Goal: Use online tool/utility: Use online tool/utility

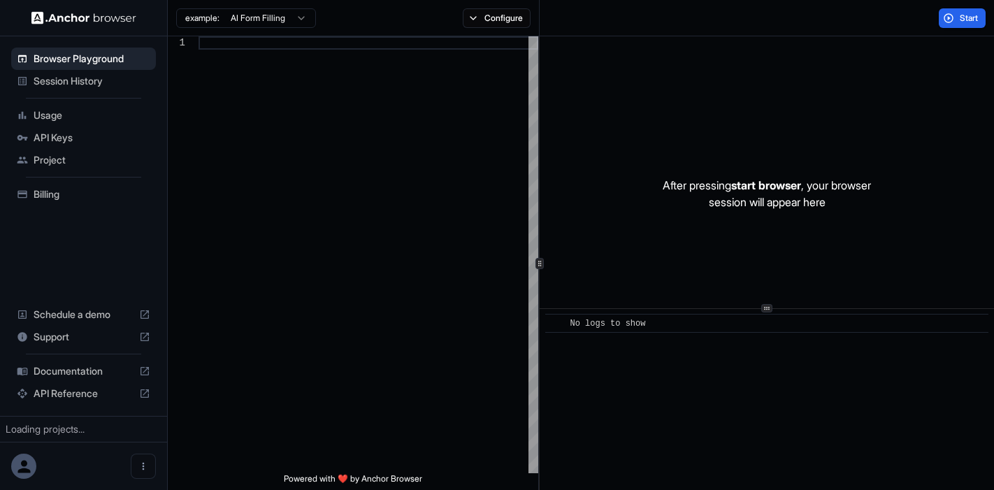
type textarea "**********"
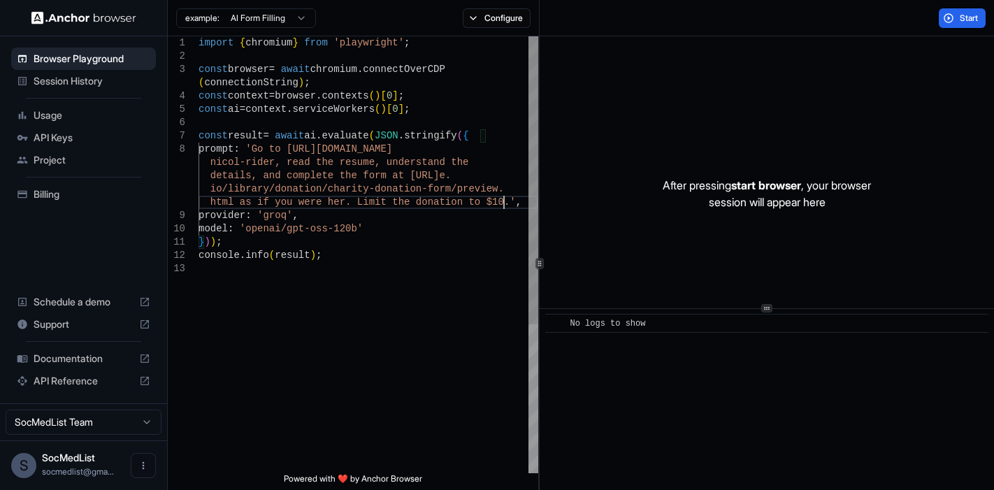
scroll to position [119, 0]
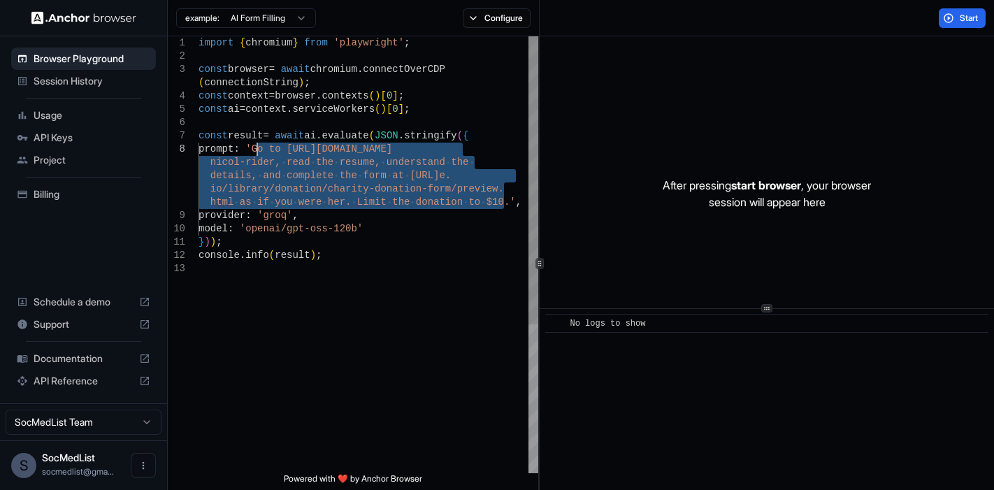
drag, startPoint x: 505, startPoint y: 204, endPoint x: 255, endPoint y: 154, distance: 255.1
click at [255, 154] on div "import { chromium } from 'playwright' ; const browser = await chromium . connec…" at bounding box center [368, 367] width 340 height 663
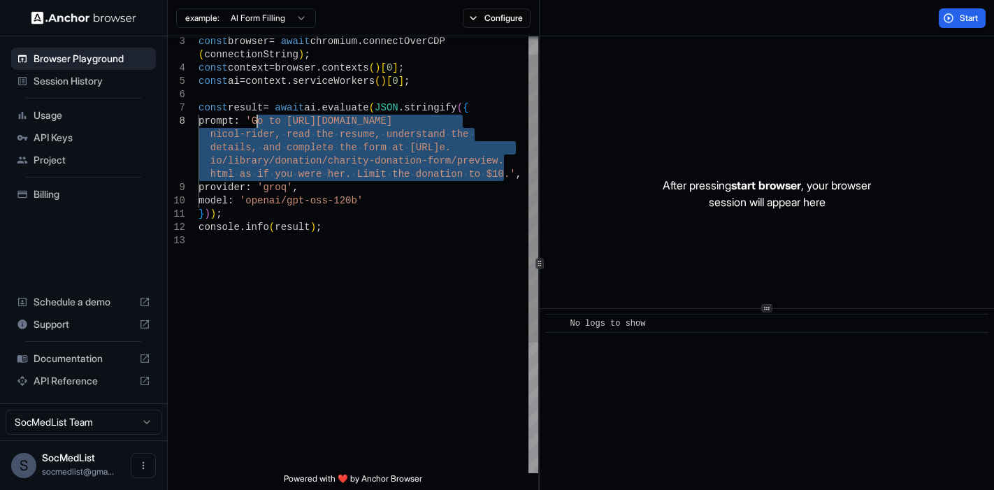
click at [407, 155] on span "io/library/donation/charity-donation-form/preview." at bounding box center [357, 160] width 294 height 11
drag, startPoint x: 505, startPoint y: 173, endPoint x: 339, endPoint y: 125, distance: 173.2
click at [334, 125] on div "const browser = await chromium . connectOverCDP ( connectionString ) ; const co…" at bounding box center [368, 339] width 340 height 663
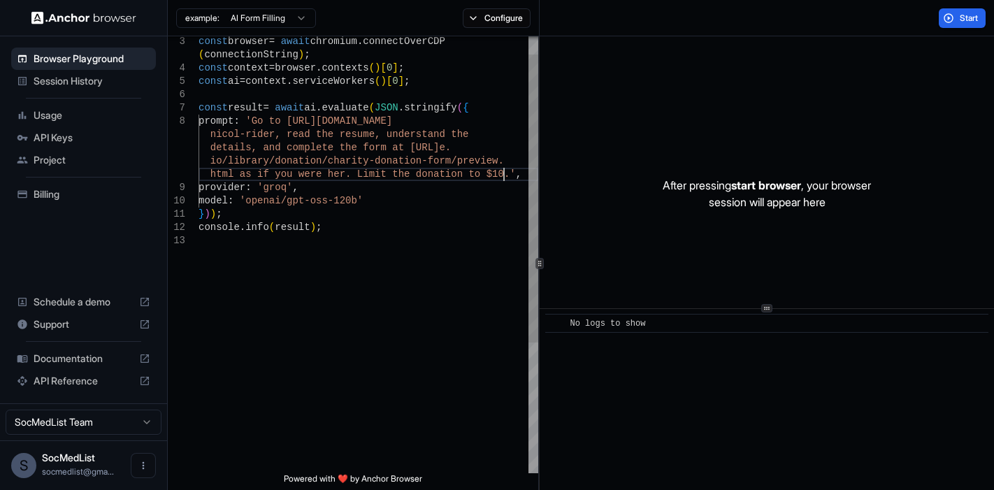
click at [506, 172] on span ".'" at bounding box center [510, 173] width 12 height 11
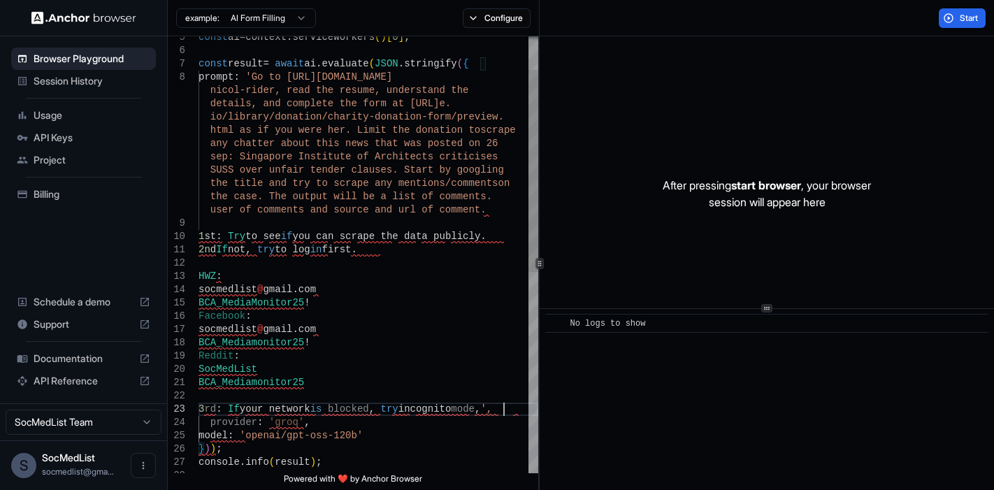
click at [199, 233] on span "1" at bounding box center [201, 236] width 6 height 11
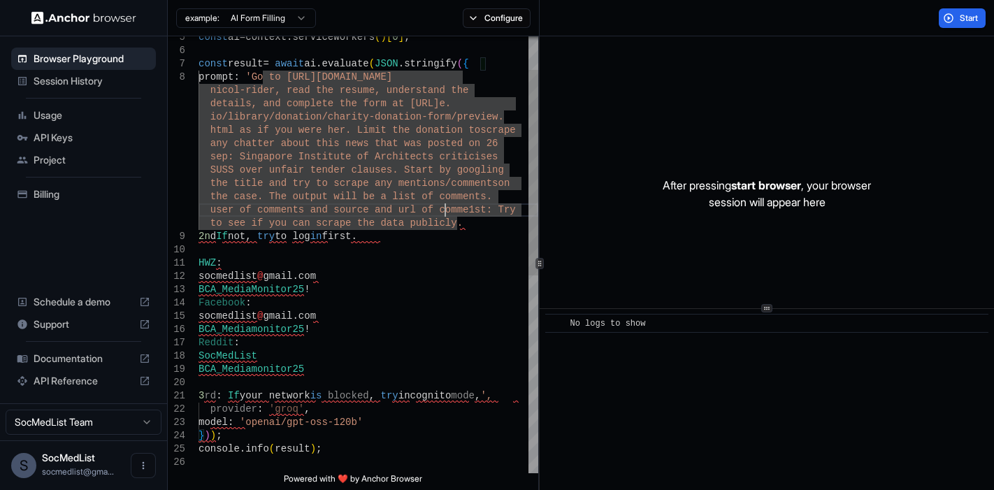
drag, startPoint x: 443, startPoint y: 208, endPoint x: 268, endPoint y: 81, distance: 215.7
click at [263, 80] on div "const result = await ai . evaluate ( JSON . stringify ( { prompt : 'Go to https…" at bounding box center [368, 428] width 340 height 928
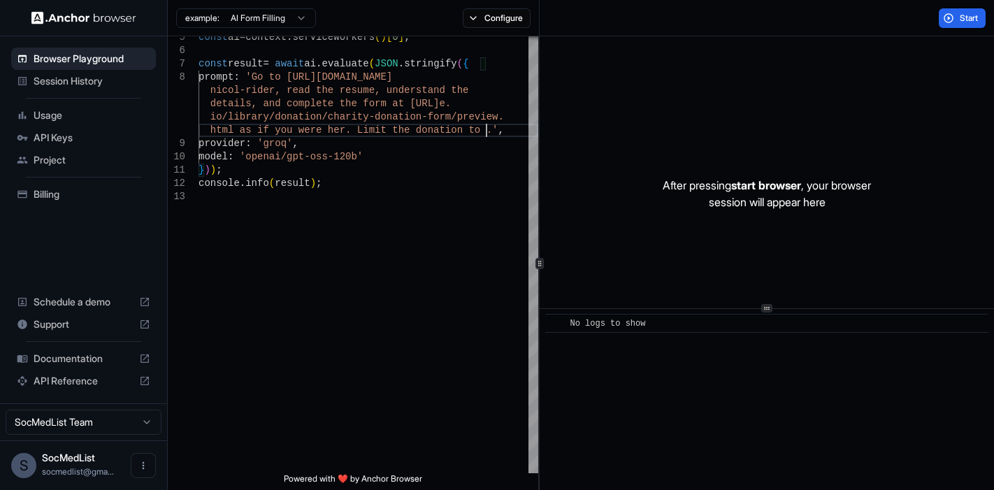
scroll to position [45, 0]
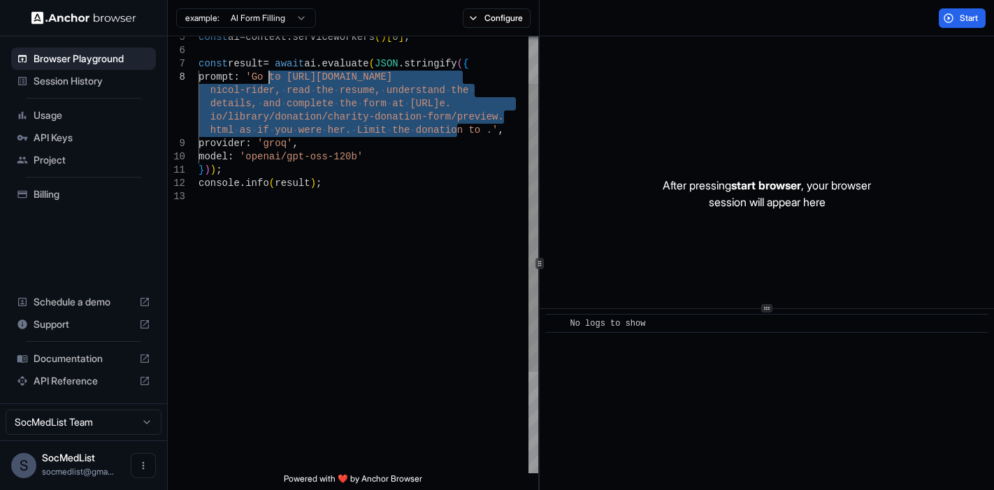
drag, startPoint x: 458, startPoint y: 127, endPoint x: 267, endPoint y: 75, distance: 198.4
click at [262, 75] on div "const result = await ai . evaluate ( JSON . stringify ( { prompt : 'Go to https…" at bounding box center [368, 295] width 340 height 663
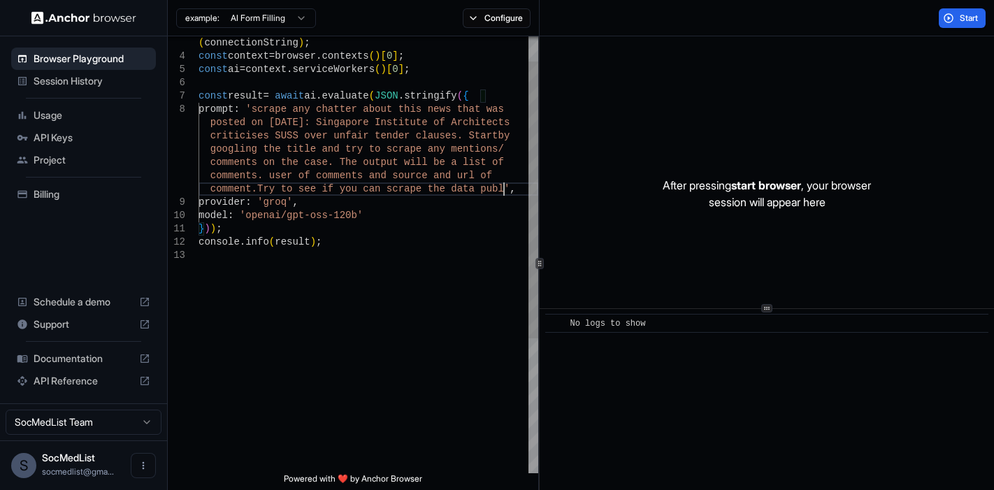
scroll to position [67, 0]
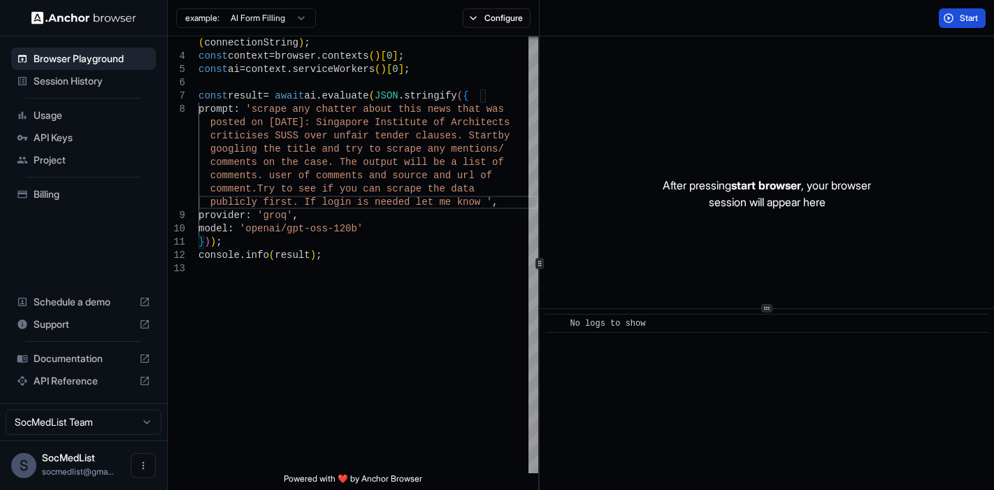
click at [957, 24] on button "Start" at bounding box center [962, 18] width 47 height 20
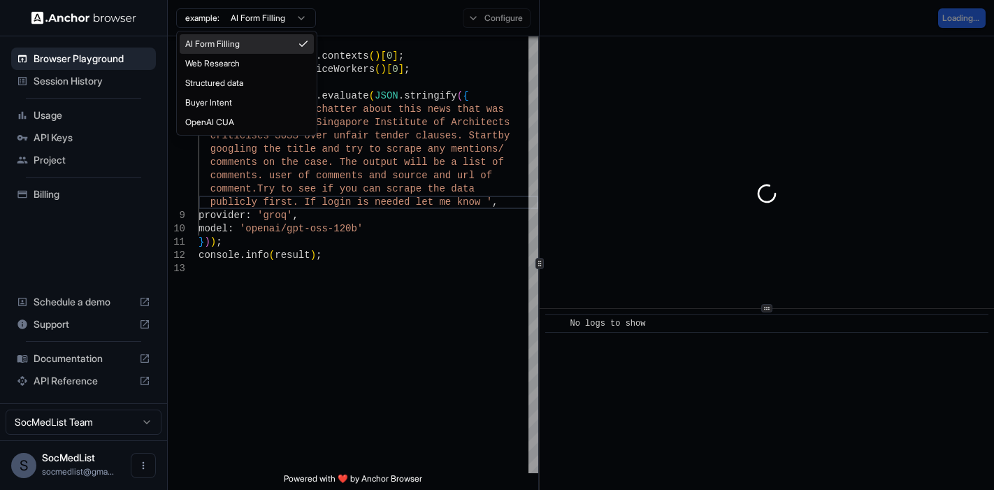
click at [268, 12] on button "example: AI Form Filling" at bounding box center [246, 18] width 140 height 20
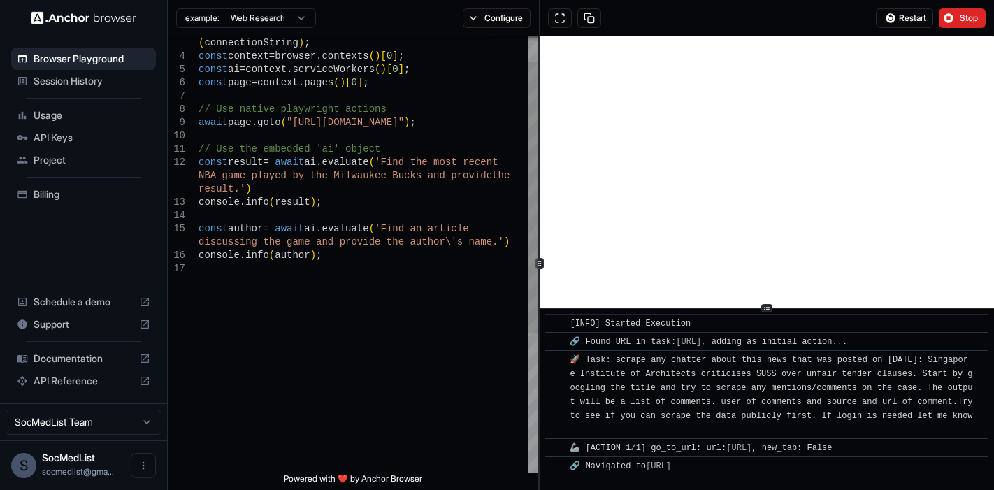
scroll to position [73, 0]
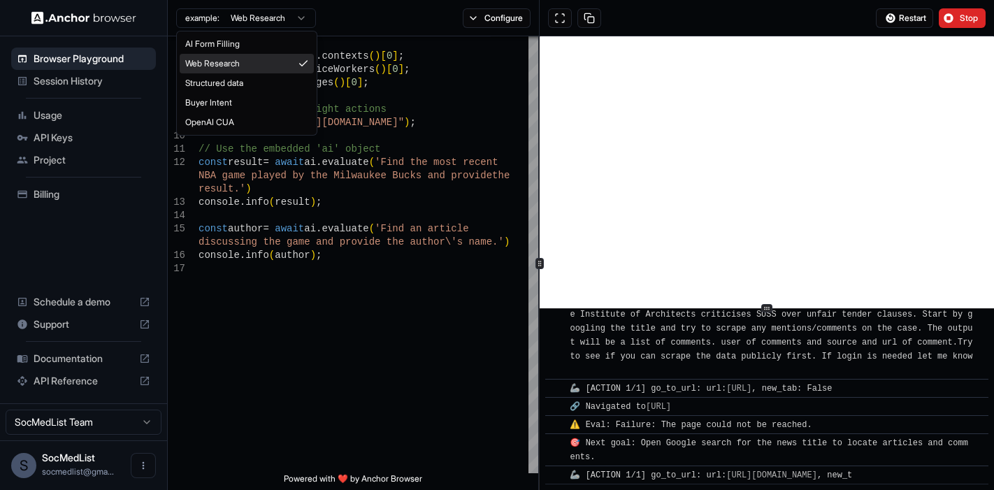
click at [208, 19] on span "example:" at bounding box center [202, 18] width 34 height 11
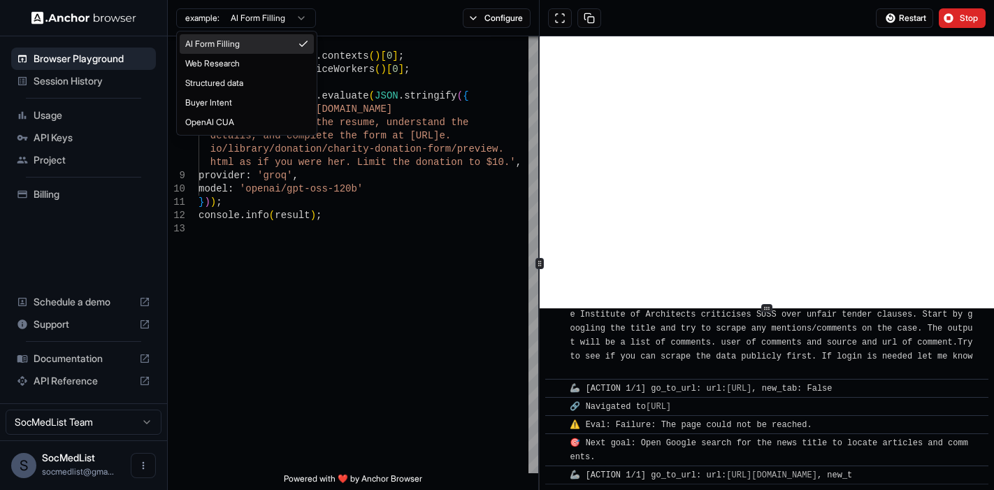
click at [247, 18] on button "example: AI Form Filling" at bounding box center [246, 18] width 140 height 20
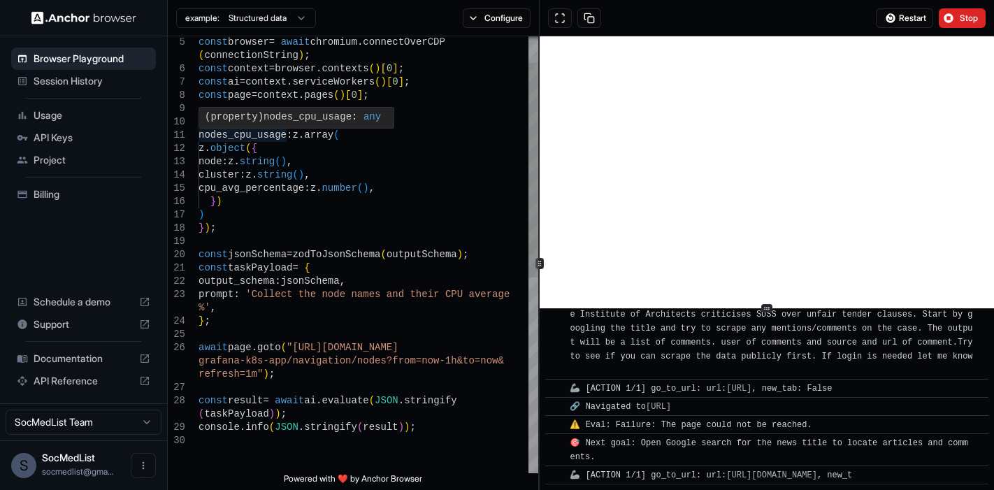
scroll to position [120, 0]
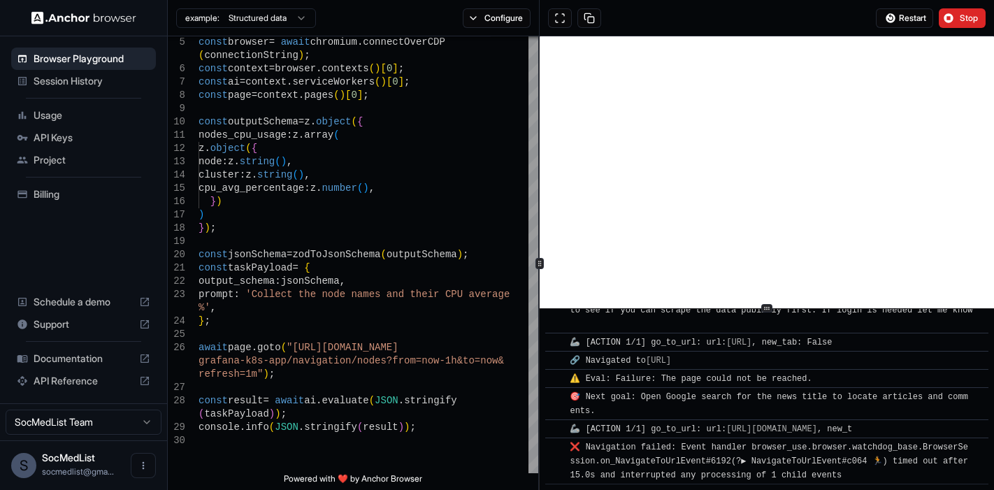
click at [252, 24] on button "example: Structured data" at bounding box center [246, 18] width 140 height 20
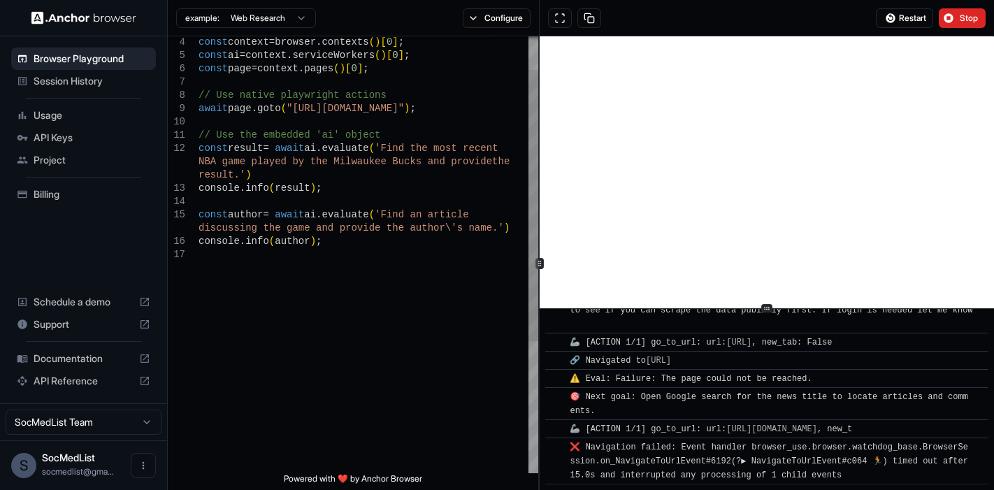
scroll to position [67, 0]
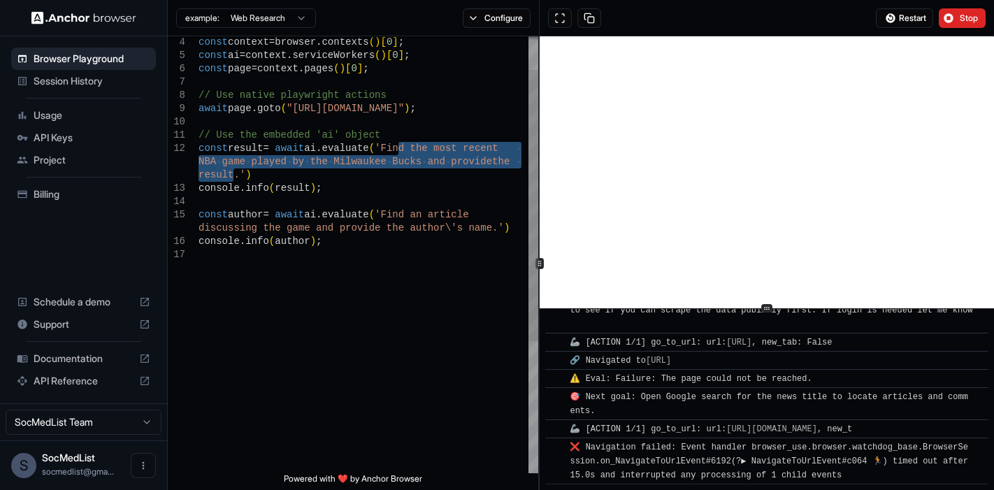
drag, startPoint x: 396, startPoint y: 148, endPoint x: 232, endPoint y: 176, distance: 166.6
click at [233, 176] on div "const context = browser . contexts ( ) [ 0 ] ; const ai = context . serviceWork…" at bounding box center [368, 334] width 340 height 702
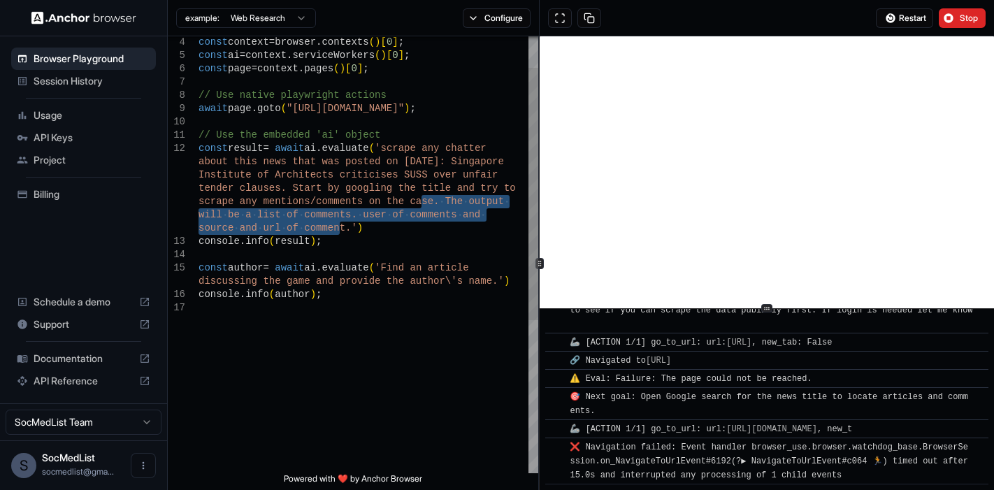
drag, startPoint x: 419, startPoint y: 200, endPoint x: 337, endPoint y: 233, distance: 88.1
click at [337, 232] on div "const context = browser . contexts ( ) [ 0 ] ; const ai = context . serviceWork…" at bounding box center [368, 360] width 340 height 755
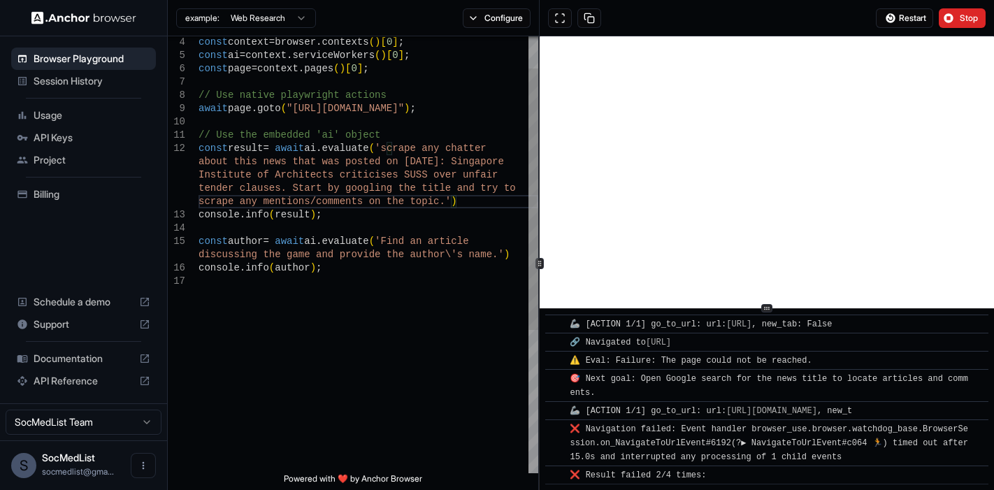
scroll to position [39, 0]
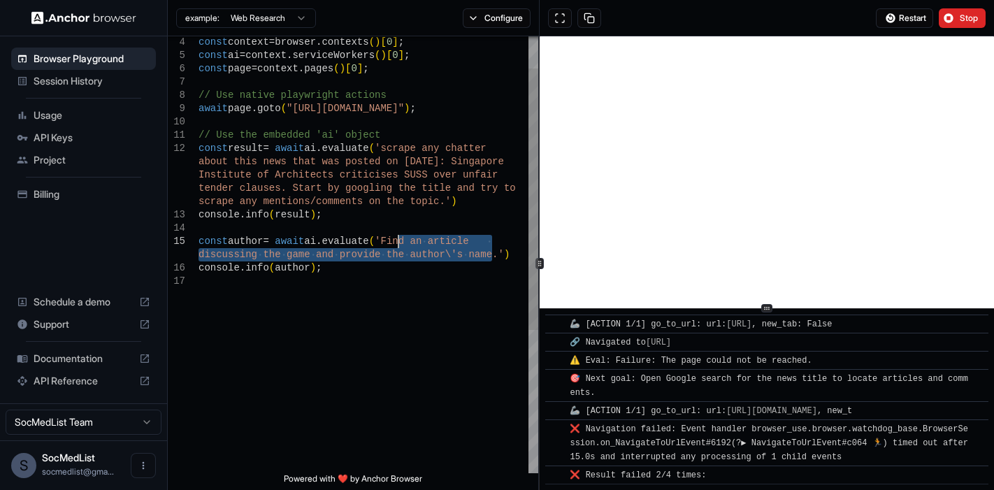
drag, startPoint x: 492, startPoint y: 256, endPoint x: 397, endPoint y: 240, distance: 96.4
click at [381, 240] on div "const context = browser . contexts ( ) [ 0 ] ; const ai = context . serviceWork…" at bounding box center [368, 347] width 340 height 729
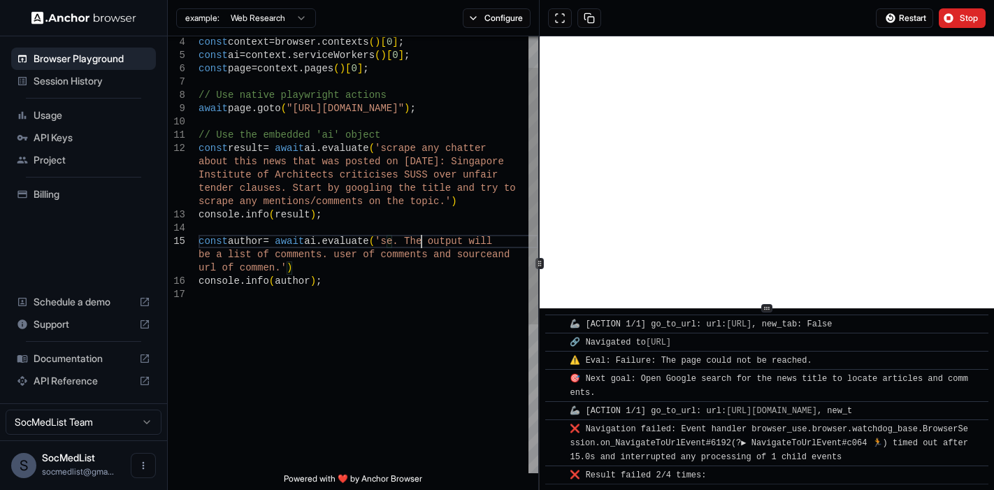
click at [421, 240] on span "'se. The output will" at bounding box center [433, 241] width 117 height 11
click at [247, 266] on span "of commen.'" at bounding box center [230, 267] width 64 height 11
click at [948, 16] on button "Stop" at bounding box center [962, 18] width 47 height 20
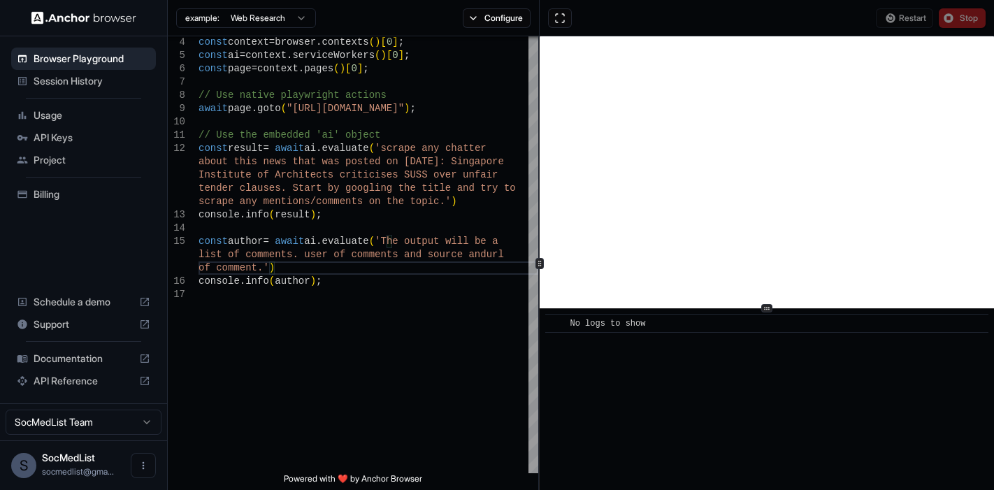
scroll to position [0, 0]
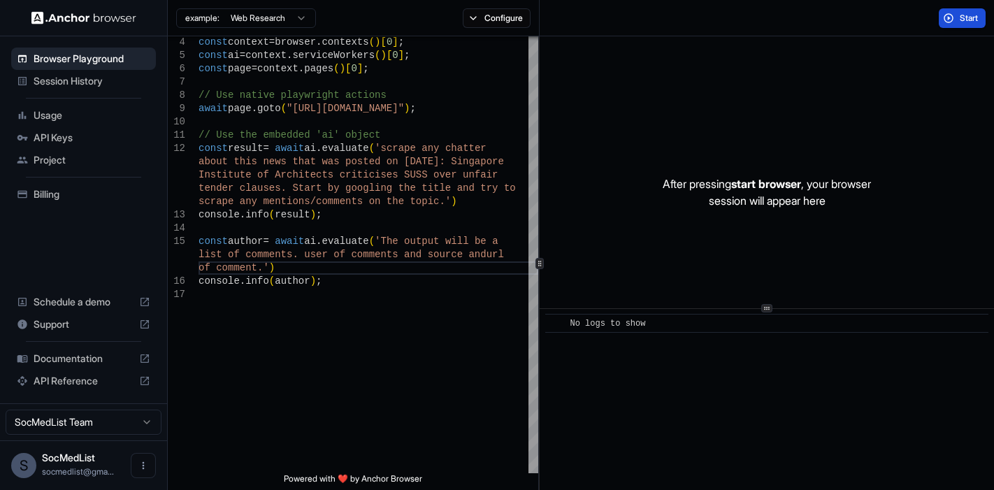
click at [957, 22] on button "Start" at bounding box center [962, 18] width 47 height 20
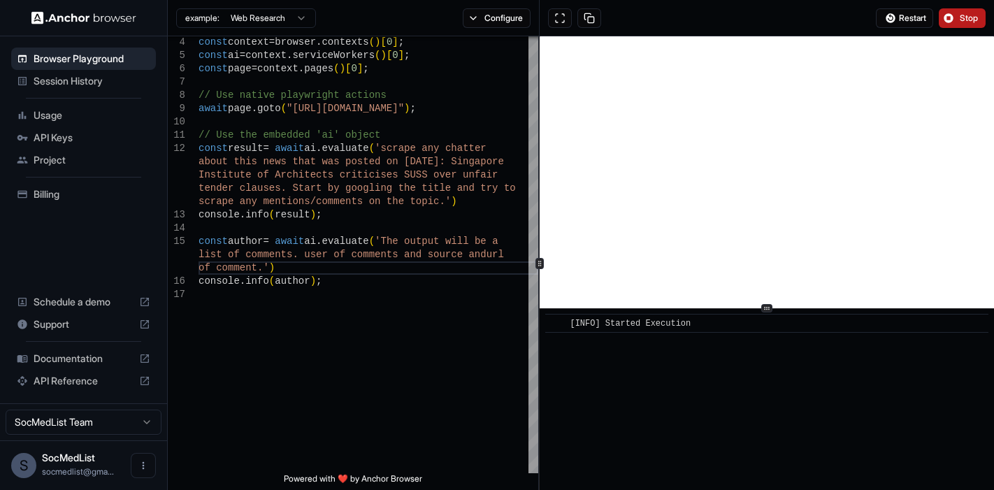
click at [957, 15] on button "Stop" at bounding box center [962, 18] width 47 height 20
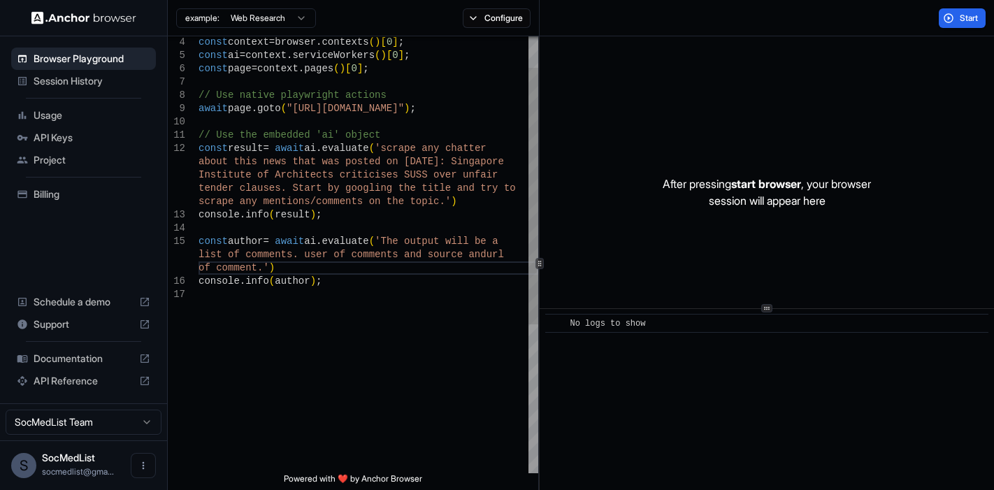
click at [410, 105] on span ")" at bounding box center [407, 108] width 6 height 11
click at [404, 106] on span ""https://docs.anchorbrowser.io/"" at bounding box center [345, 108] width 117 height 11
type textarea "**********"
